Goal: Obtain resource: Download file/media

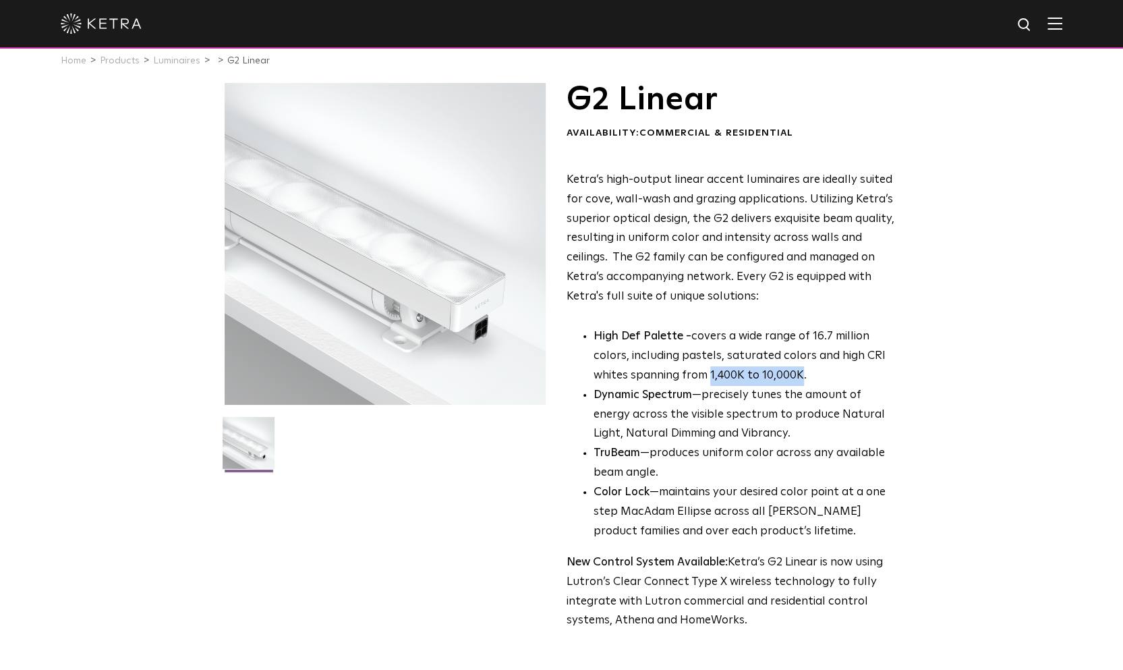
click at [65, 20] on img at bounding box center [101, 23] width 81 height 20
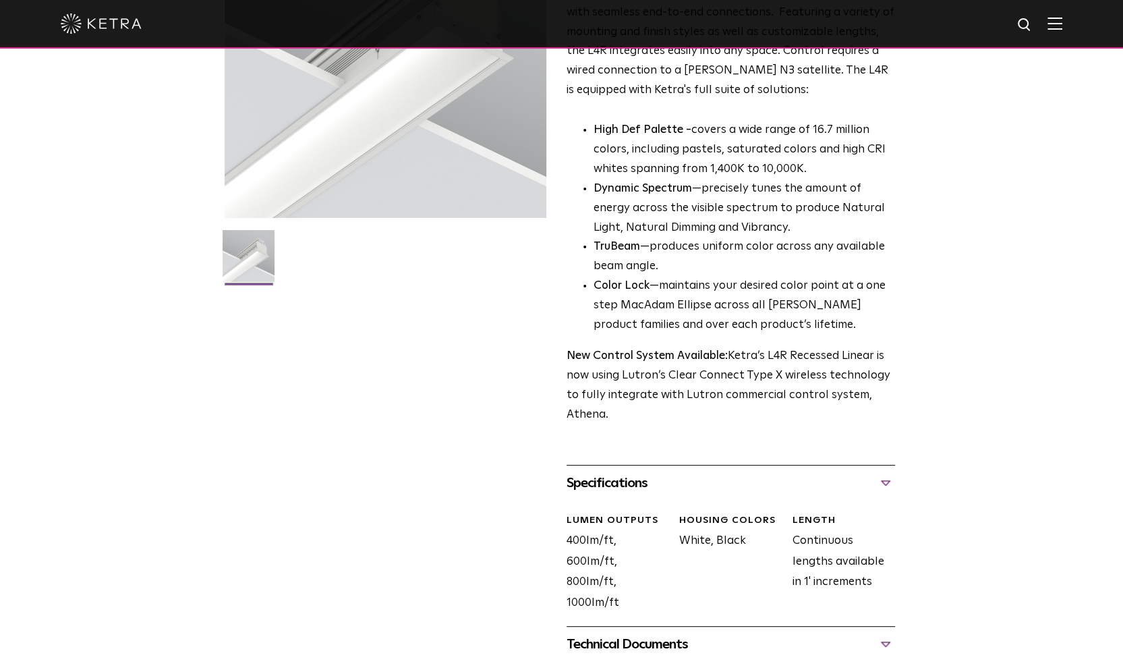
scroll to position [67, 0]
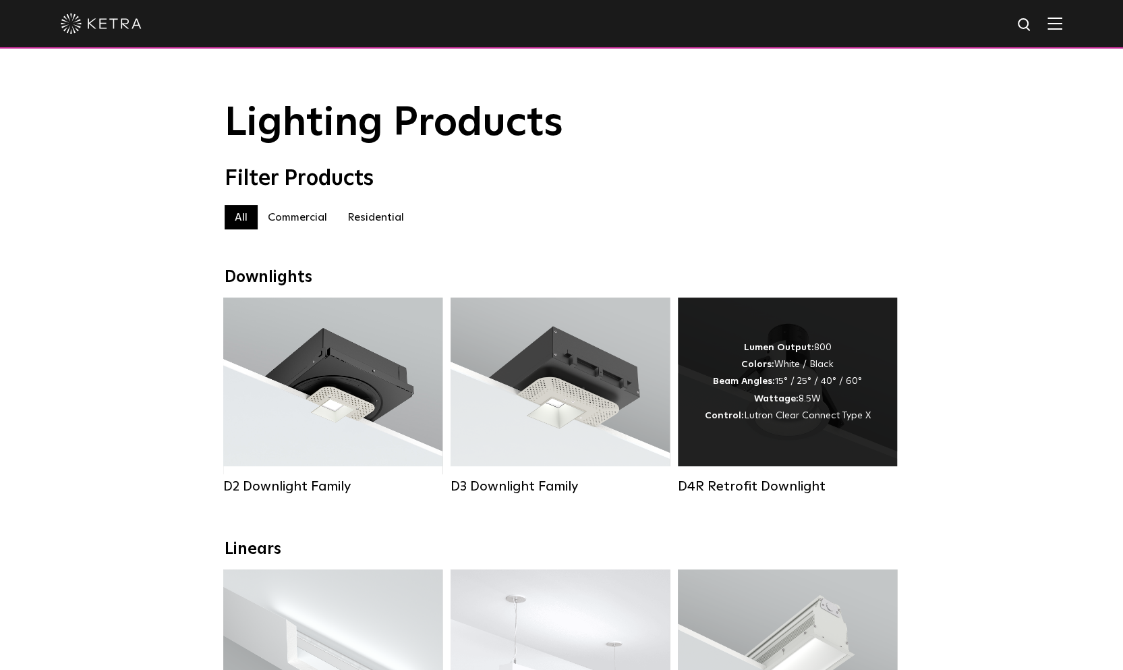
click at [815, 442] on div "Lumen Output: 800 Colors: White / Black Beam Angles: 15° / 25° / 40° / 60° Watt…" at bounding box center [787, 381] width 219 height 169
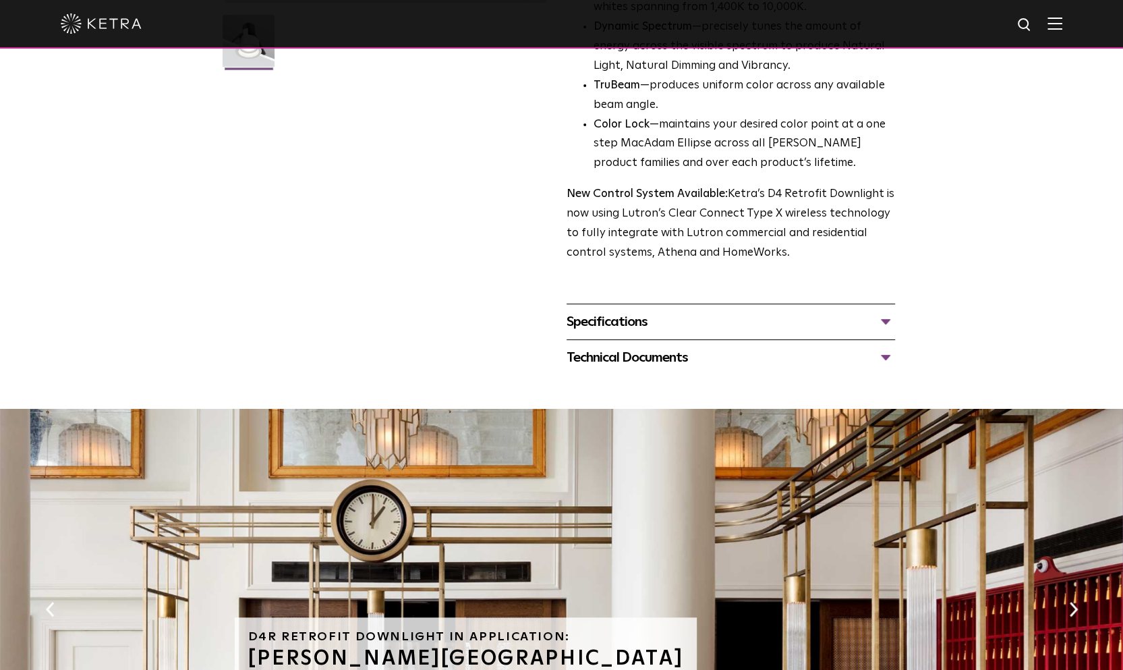
scroll to position [270, 0]
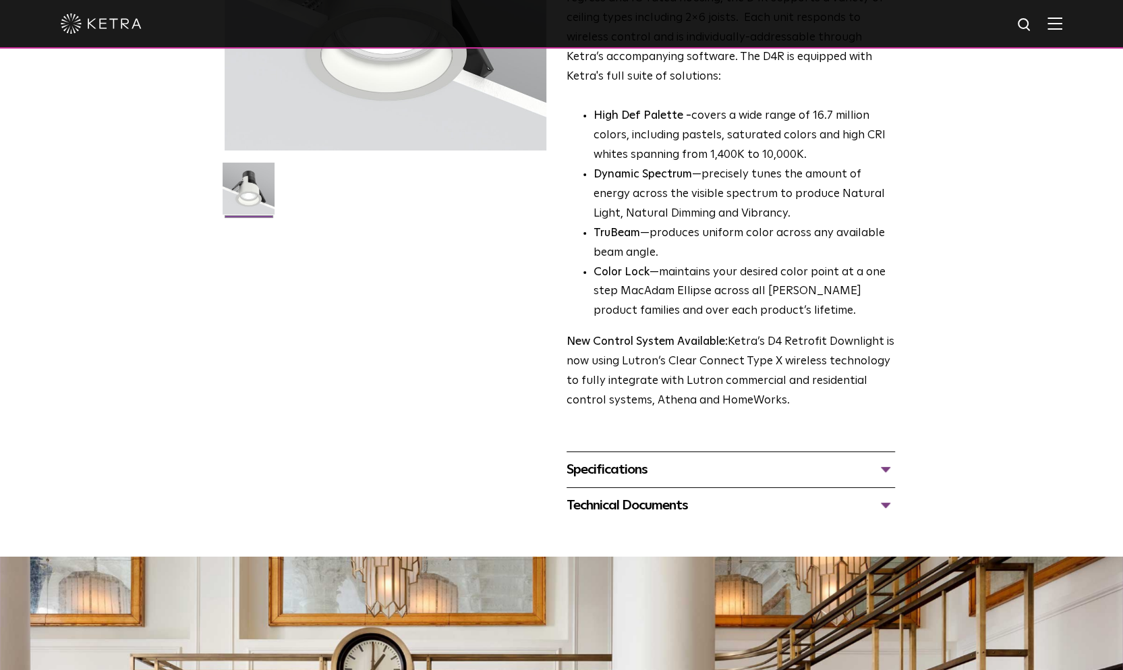
drag, startPoint x: 680, startPoint y: 502, endPoint x: 657, endPoint y: 478, distance: 33.4
click at [679, 502] on div "Technical Documents" at bounding box center [730, 505] width 328 height 22
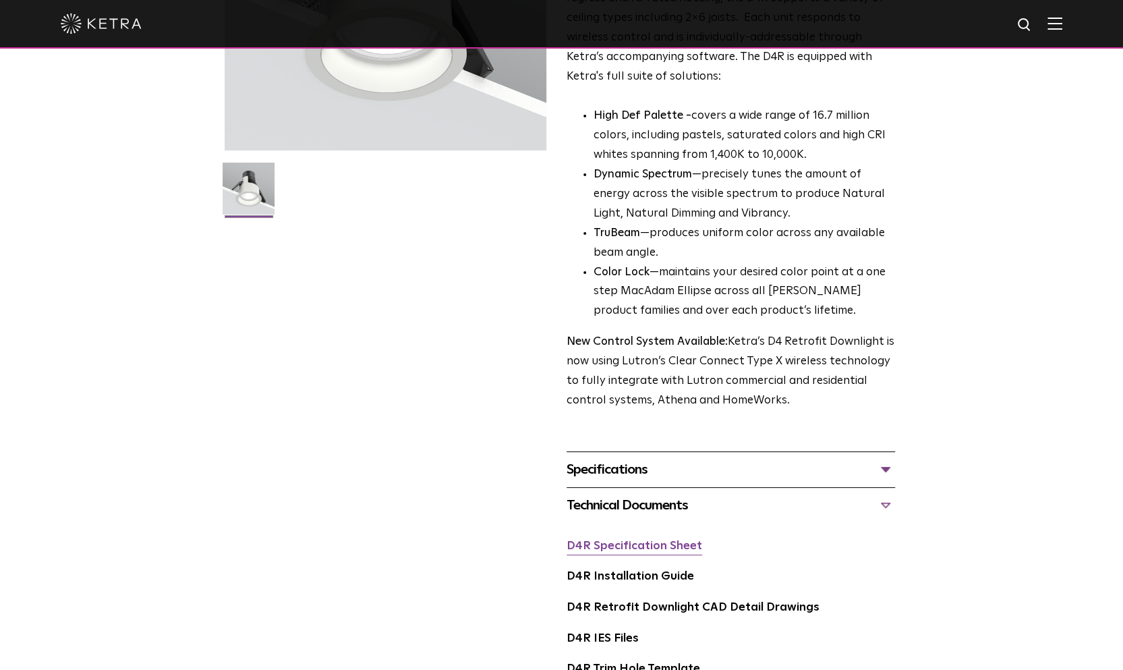
click at [626, 546] on link "D4R Specification Sheet" at bounding box center [634, 545] width 136 height 11
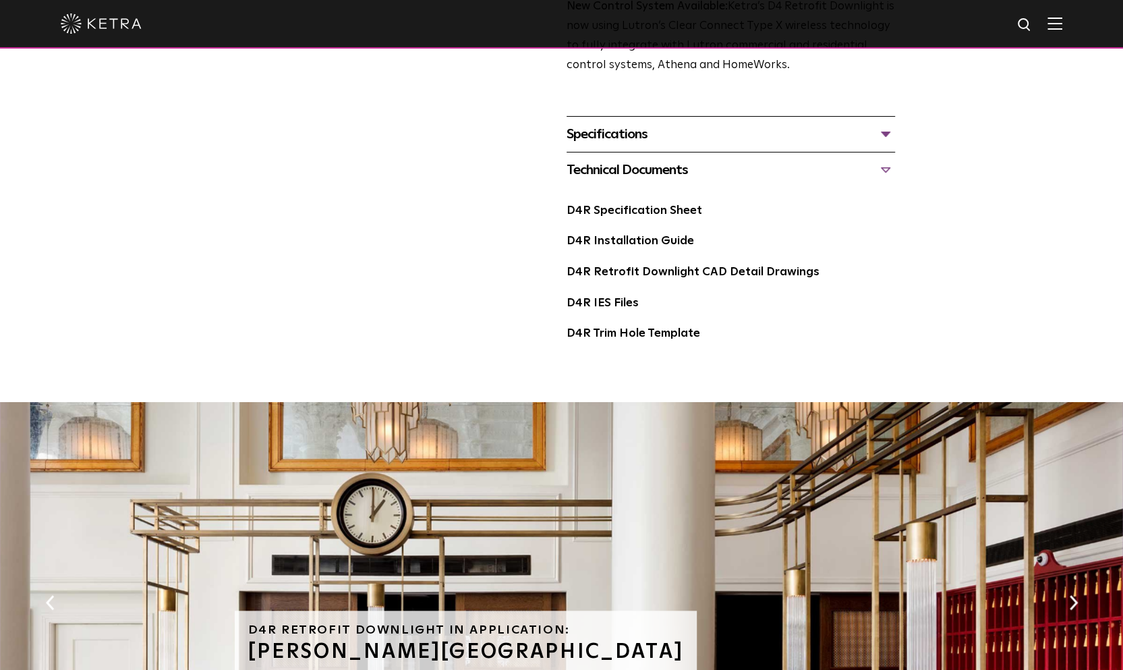
scroll to position [607, 0]
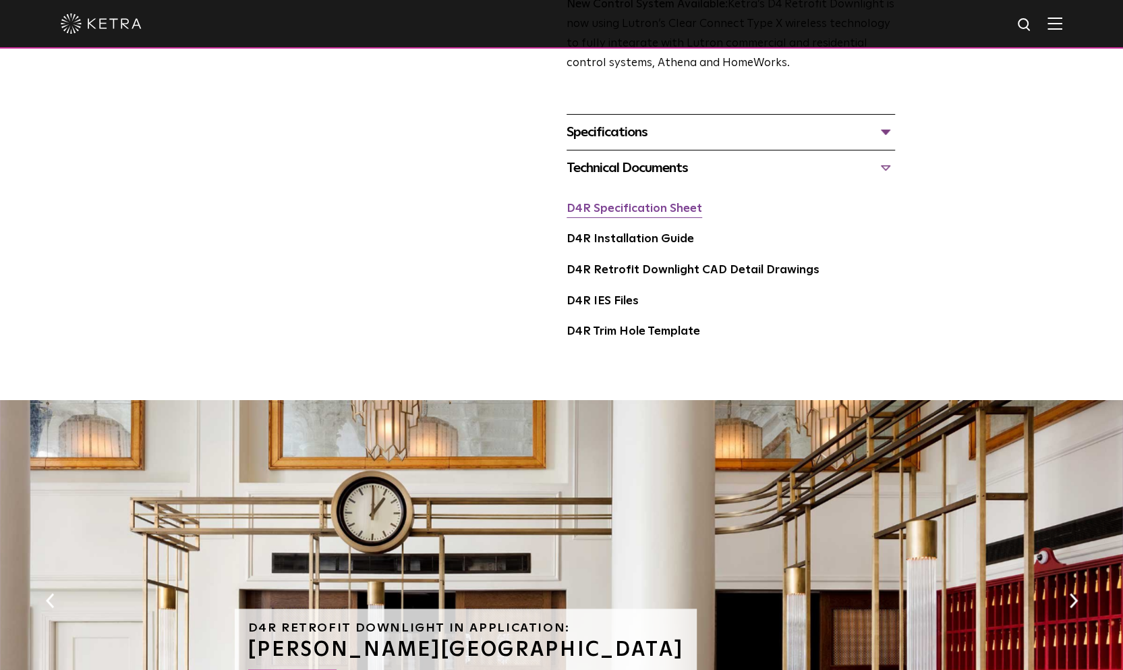
click at [626, 207] on link "D4R Specification Sheet" at bounding box center [634, 208] width 136 height 11
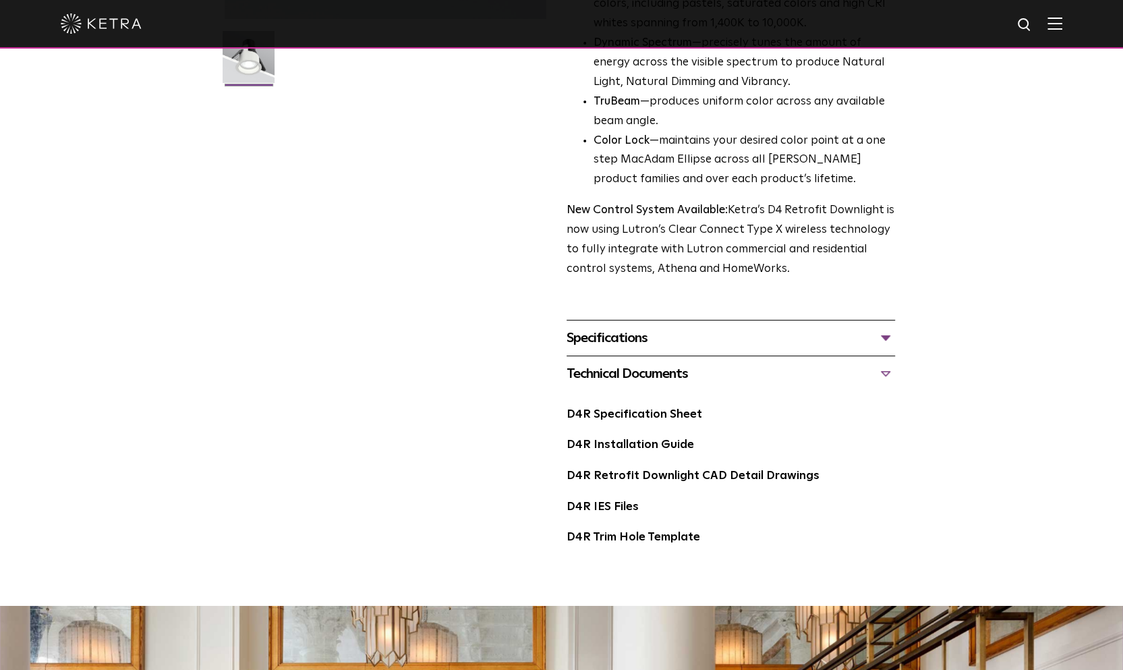
scroll to position [270, 0]
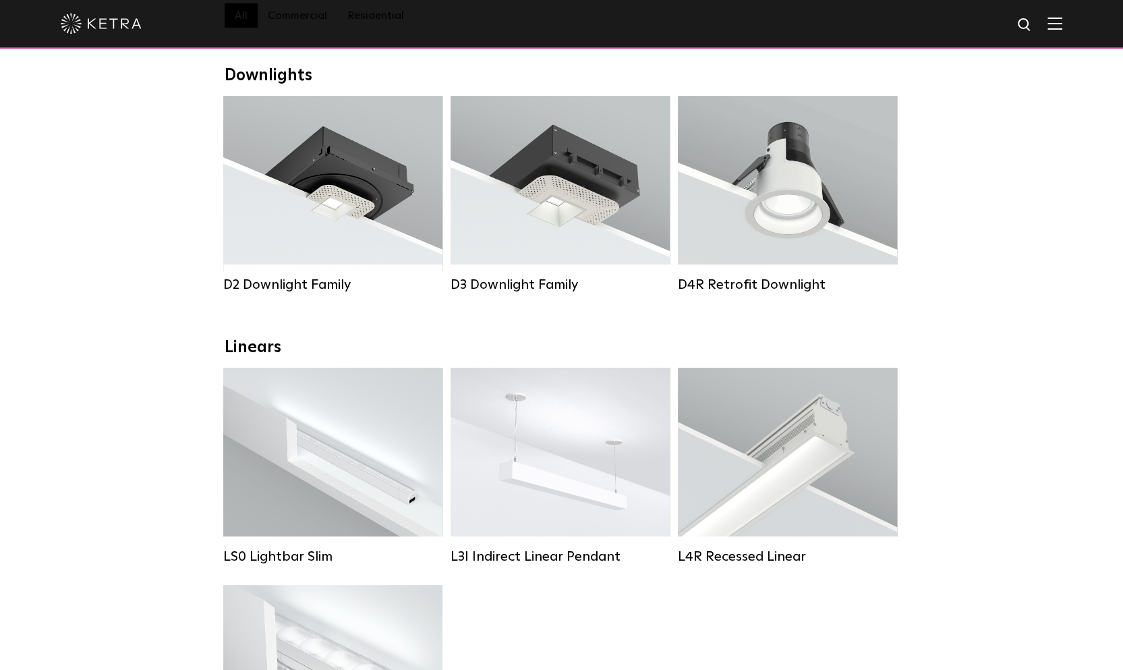
scroll to position [202, 0]
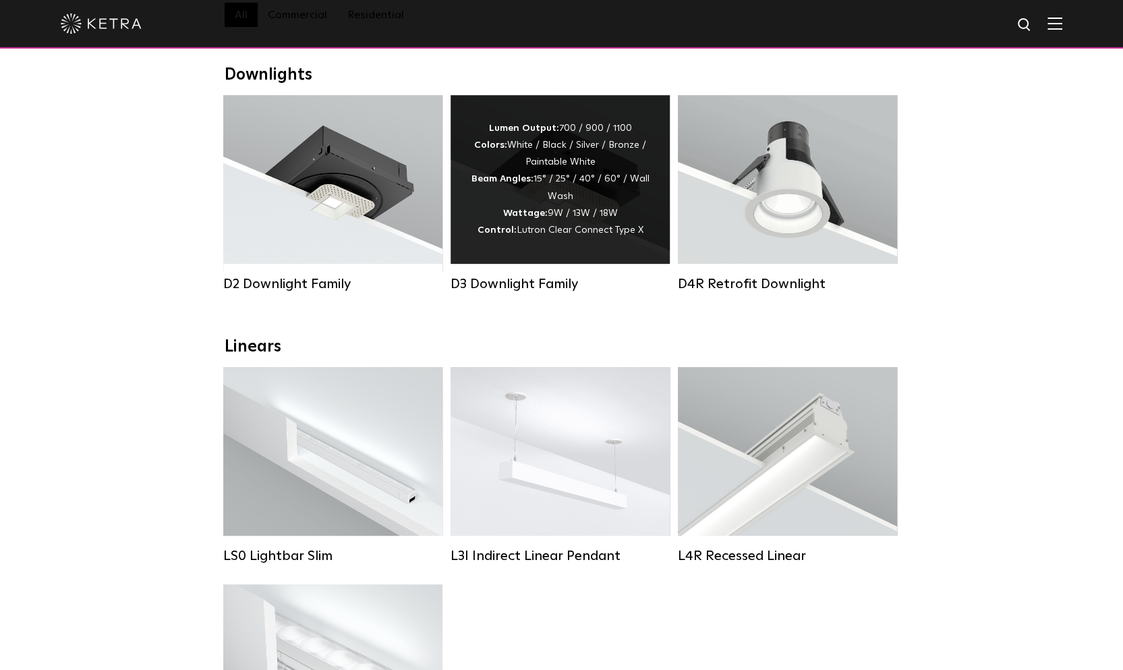
click at [486, 229] on div "Lumen Output: 700 / 900 / 1100 Colors: White / Black / Silver / Bronze / Painta…" at bounding box center [560, 179] width 179 height 119
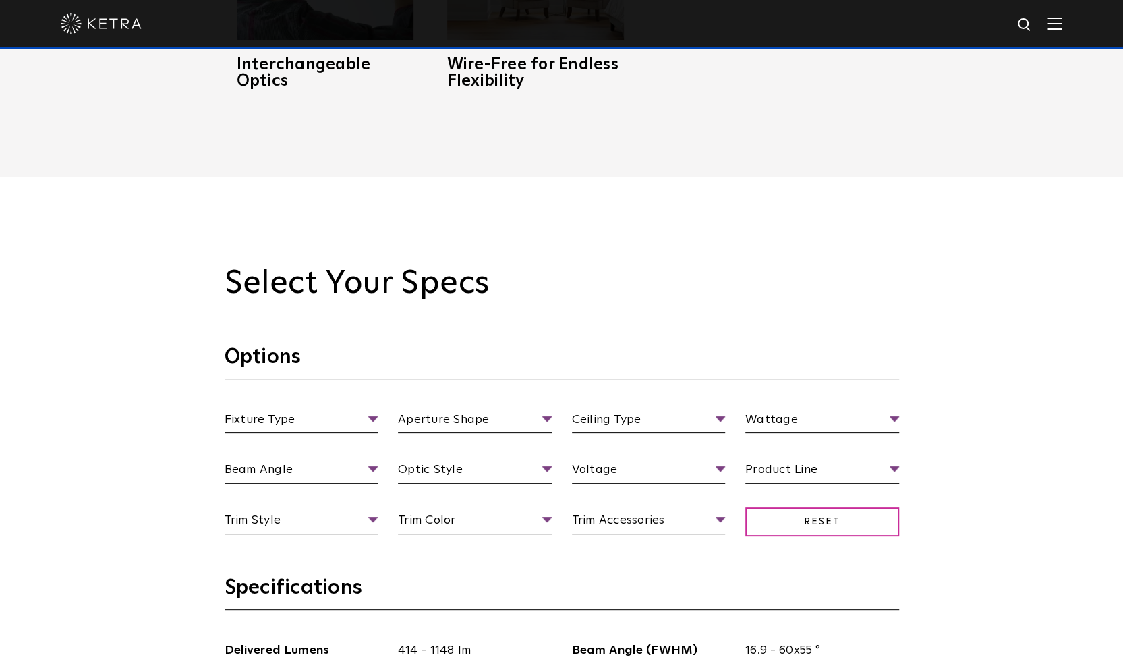
scroll to position [1214, 0]
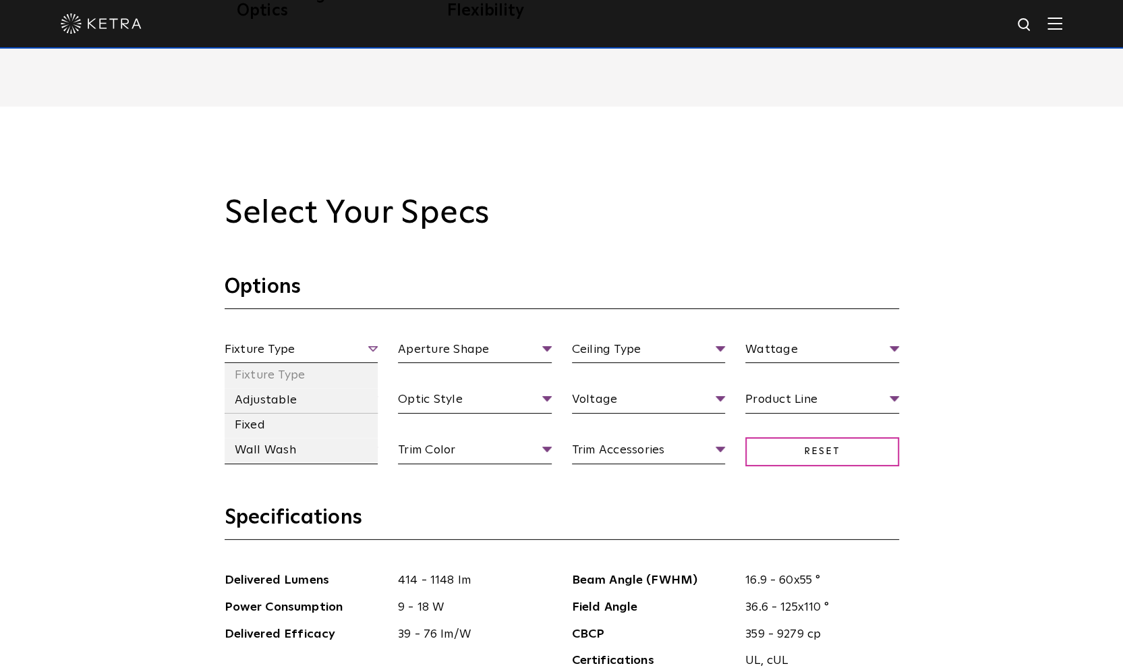
click at [348, 343] on span "Fixture Type" at bounding box center [302, 352] width 154 height 24
click at [305, 400] on li "Adjustable" at bounding box center [302, 400] width 154 height 25
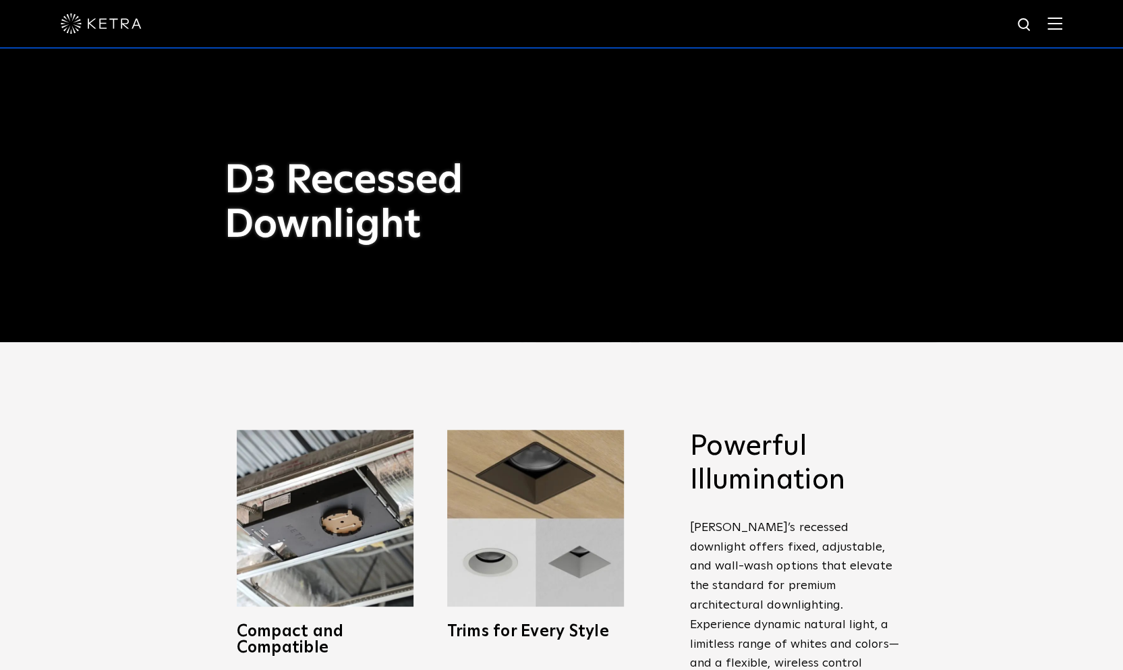
scroll to position [405, 0]
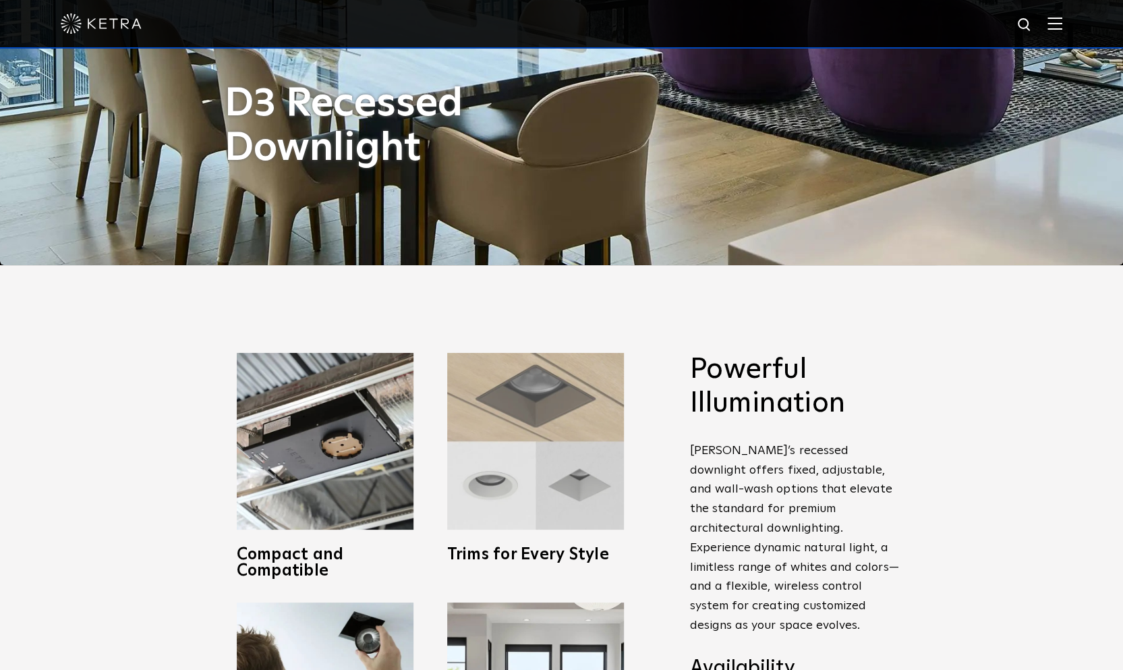
click at [575, 459] on img at bounding box center [535, 441] width 177 height 177
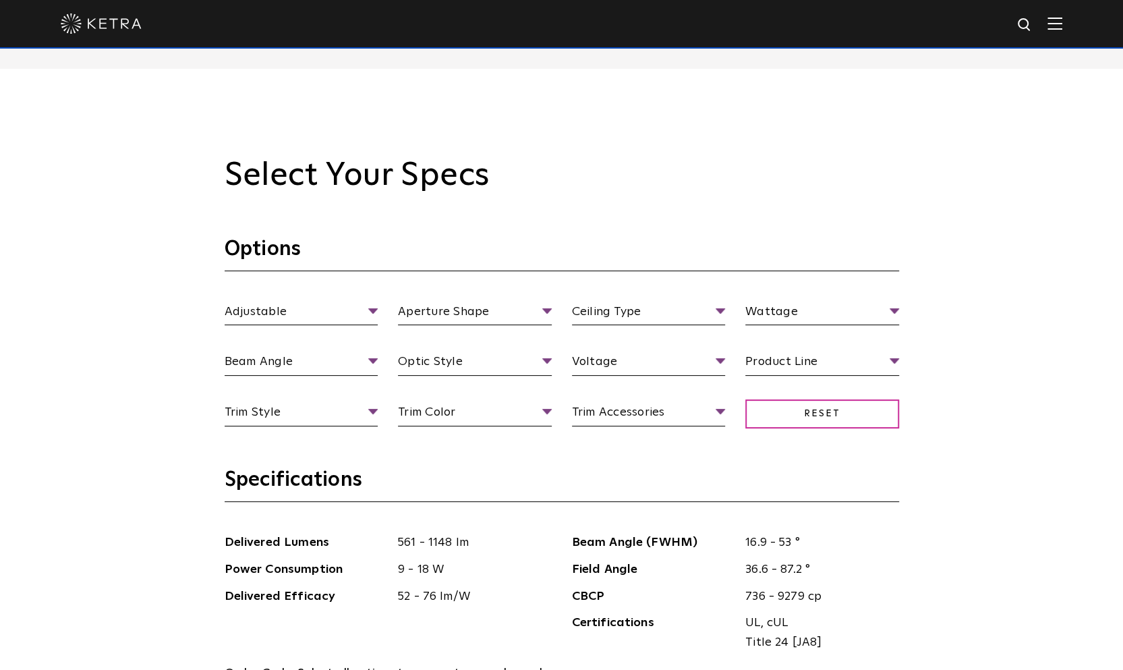
scroll to position [1349, 0]
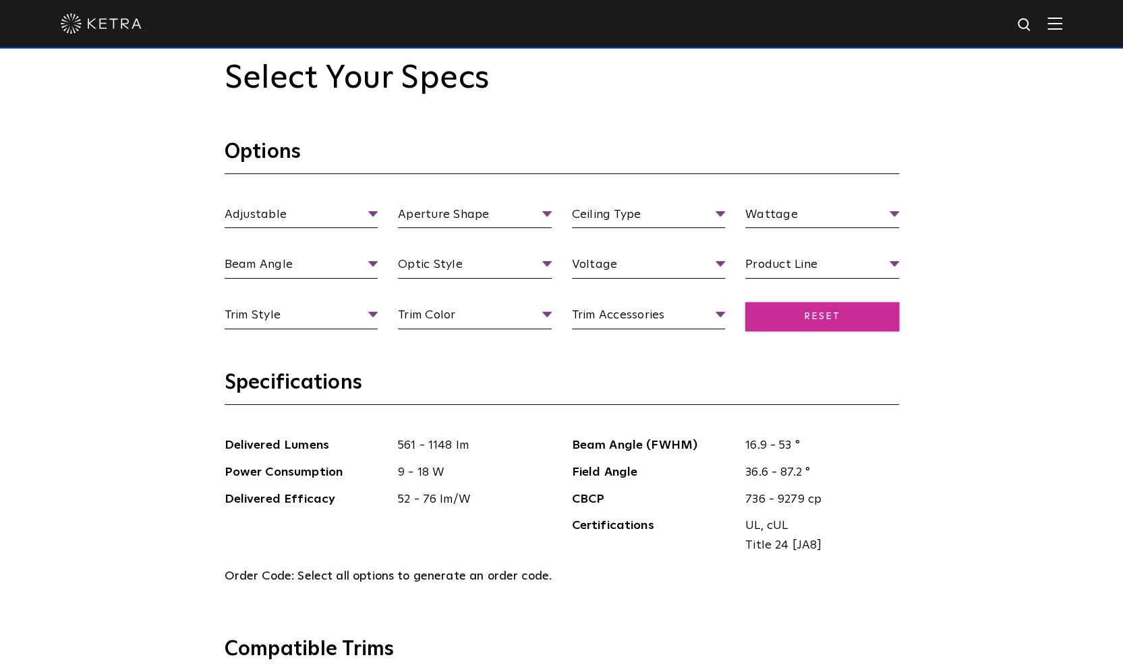
click at [811, 312] on span "Reset" at bounding box center [822, 316] width 154 height 29
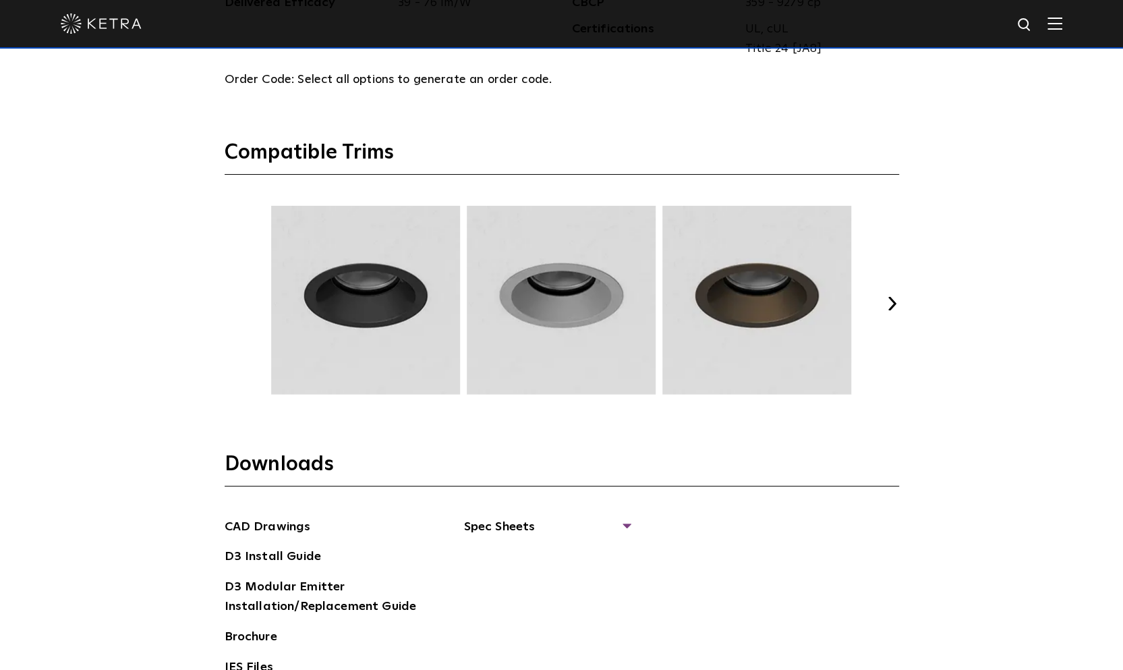
scroll to position [1956, 0]
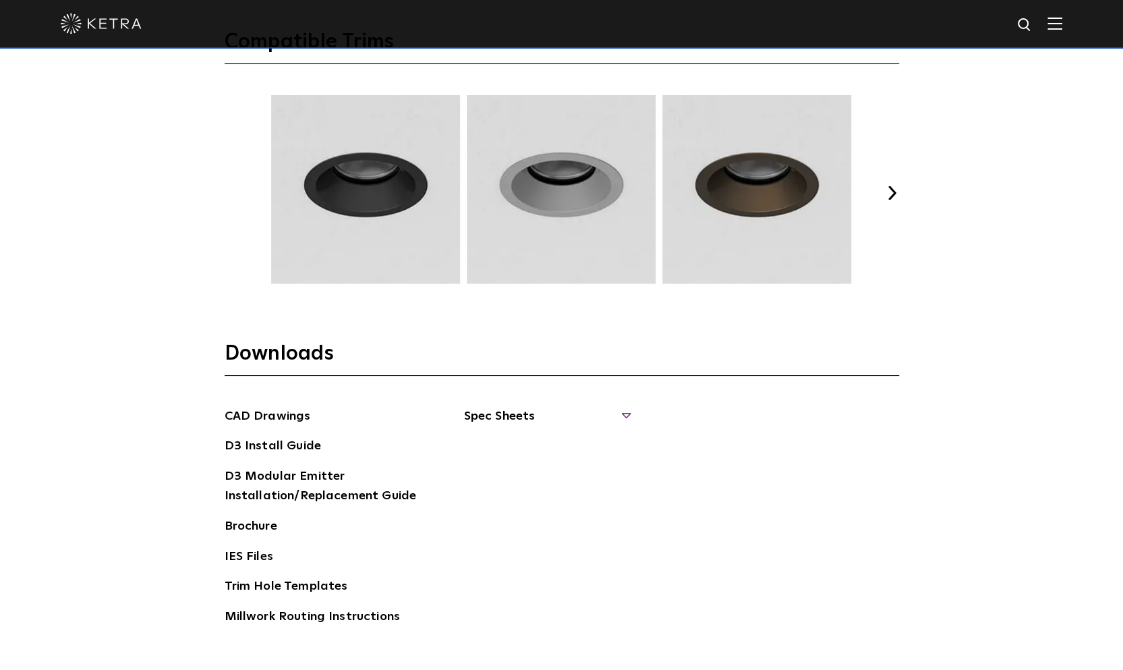
click at [539, 410] on span "Spec Sheets" at bounding box center [546, 422] width 165 height 30
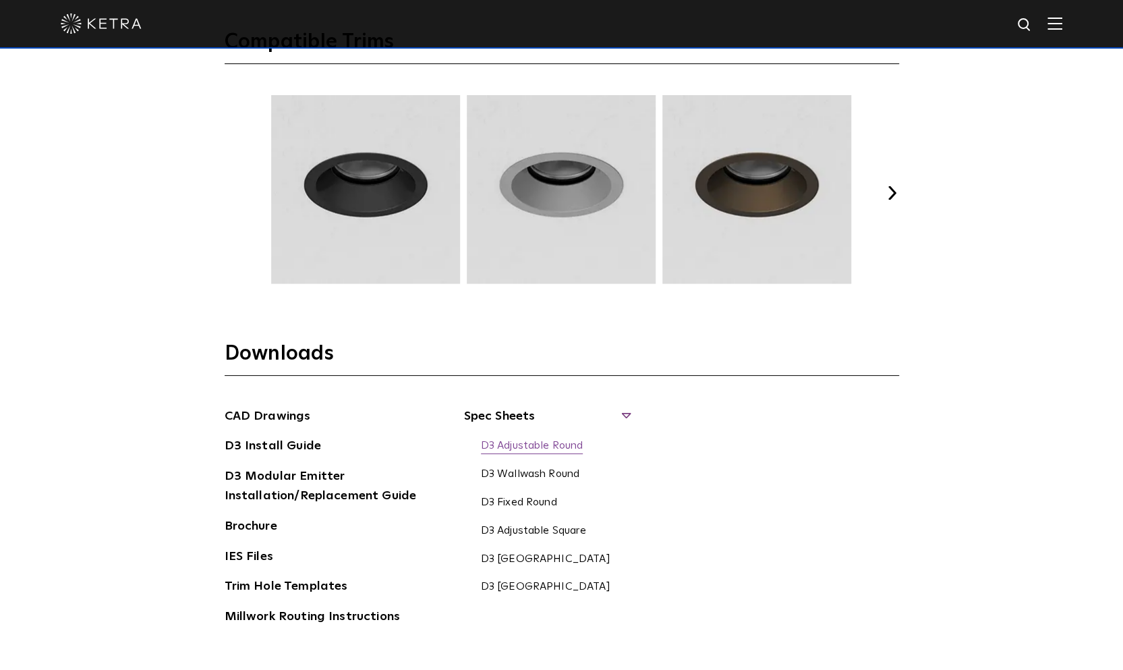
click at [542, 440] on link "D3 Adjustable Round" at bounding box center [532, 446] width 103 height 15
